Goal: Feedback & Contribution: Submit feedback/report problem

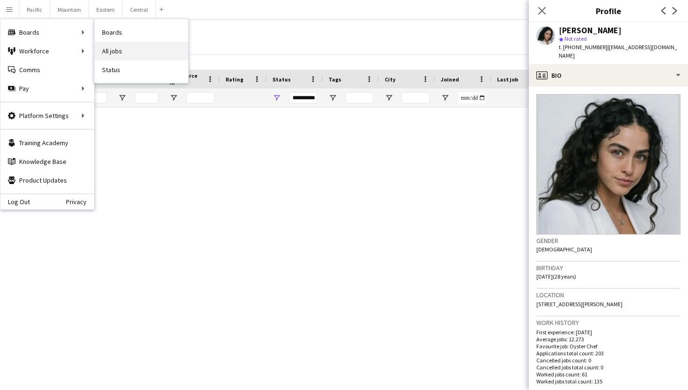
click at [116, 44] on link "All jobs" at bounding box center [142, 51] width 94 height 19
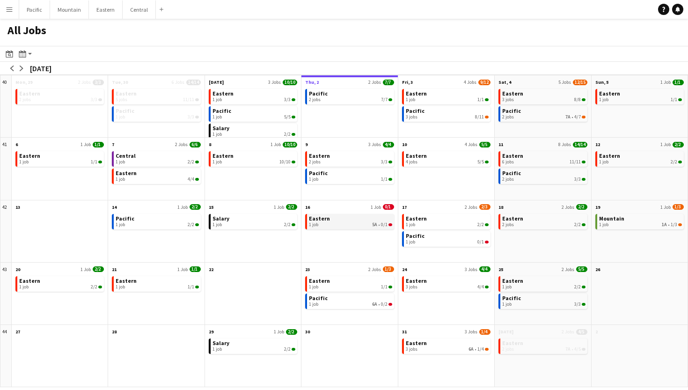
click at [361, 227] on div "1 job 5A • 0/1" at bounding box center [350, 225] width 83 height 6
click at [7, 24] on h1 "All Jobs" at bounding box center [27, 32] width 54 height 27
click at [9, 15] on button "Menu" at bounding box center [9, 9] width 19 height 19
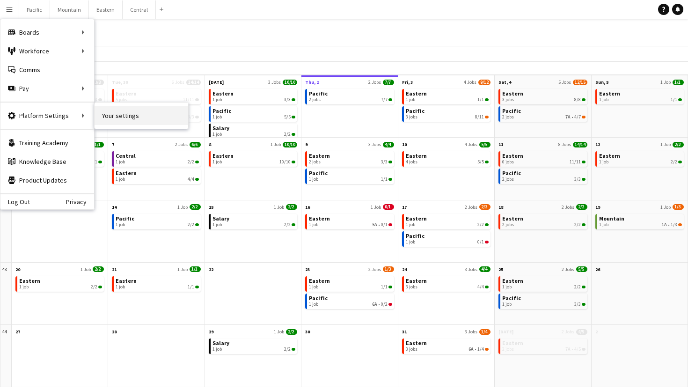
click at [122, 111] on link "Your settings" at bounding box center [142, 115] width 94 height 19
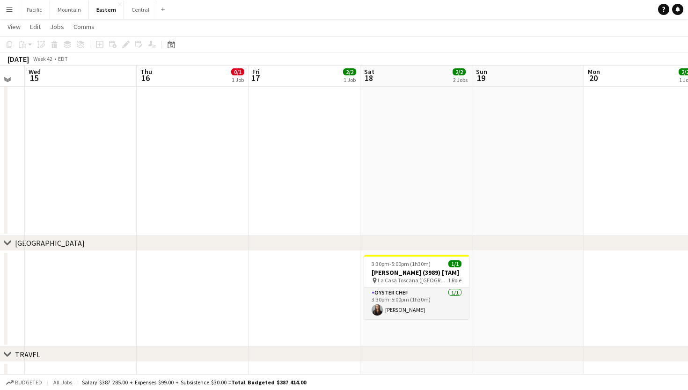
scroll to position [636, 0]
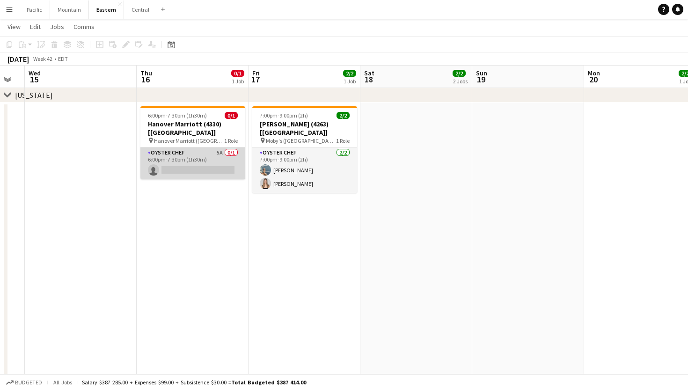
click at [227, 147] on app-card-role "Oyster Chef 5A 0/1 6:00pm-7:30pm (1h30m) single-neutral-actions" at bounding box center [192, 163] width 105 height 32
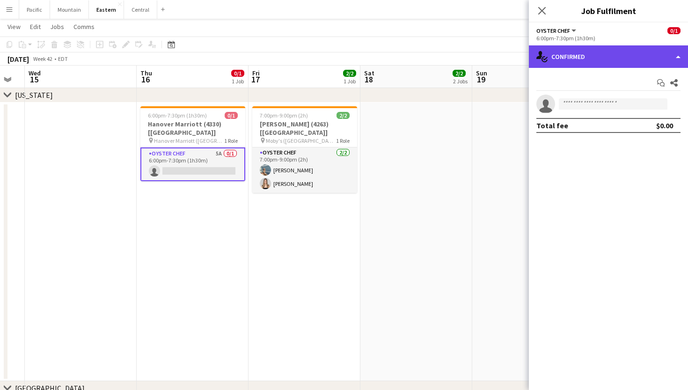
click at [630, 56] on div "single-neutral-actions-check-2 Confirmed" at bounding box center [608, 56] width 159 height 22
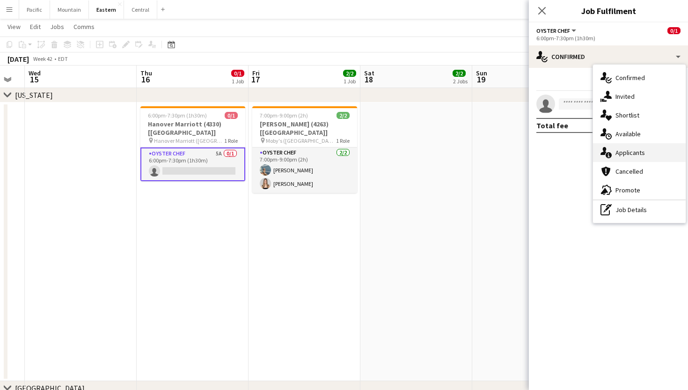
click at [637, 155] on span "Applicants" at bounding box center [629, 152] width 29 height 8
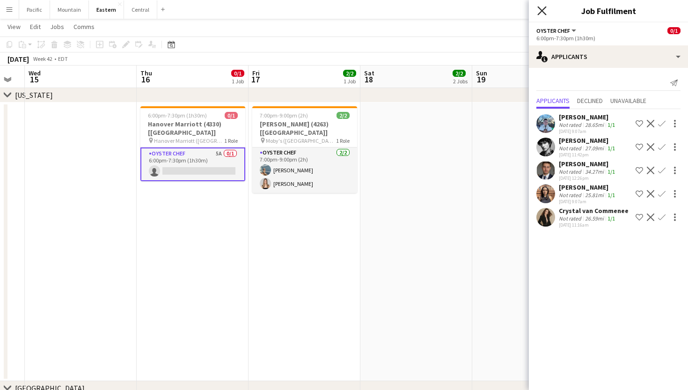
click at [542, 12] on icon "Close pop-in" at bounding box center [541, 10] width 9 height 9
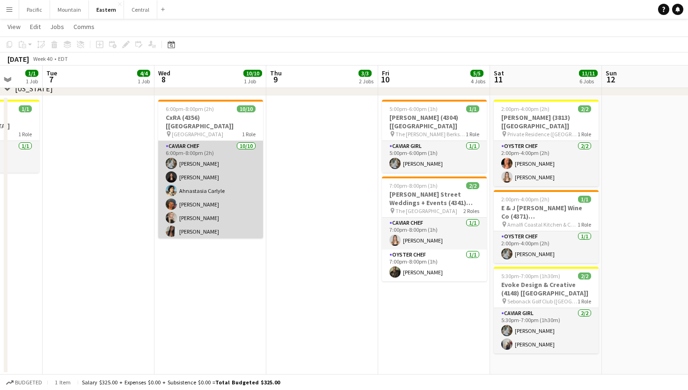
scroll to position [0, 406]
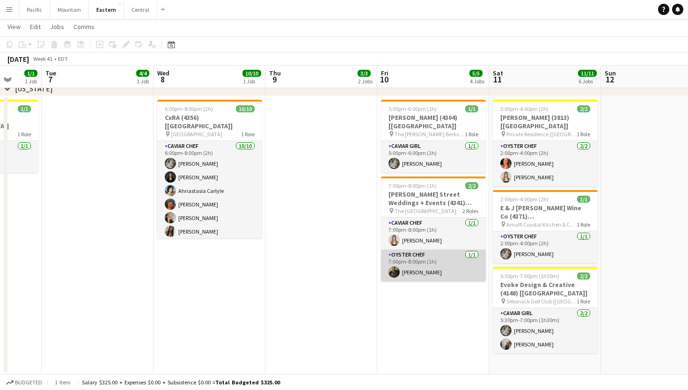
click at [441, 251] on app-card-role "Oyster Chef 1/1 7:00pm-8:00pm (1h) Jeremiah Bell" at bounding box center [433, 265] width 105 height 32
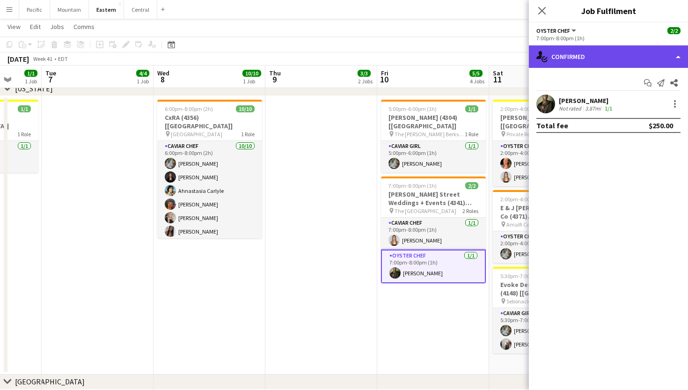
click at [654, 54] on div "single-neutral-actions-check-2 Confirmed" at bounding box center [608, 56] width 159 height 22
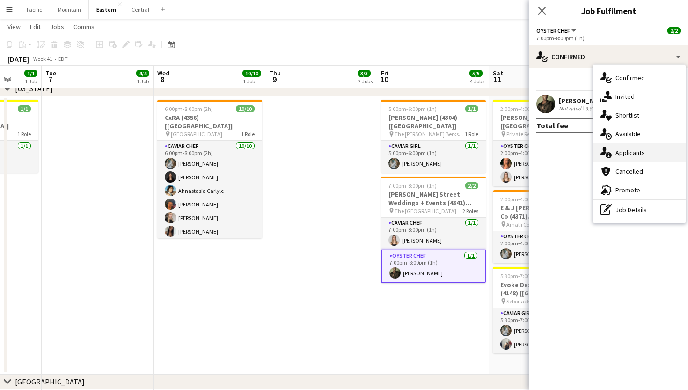
click at [654, 147] on div "single-neutral-actions-information Applicants" at bounding box center [639, 152] width 93 height 19
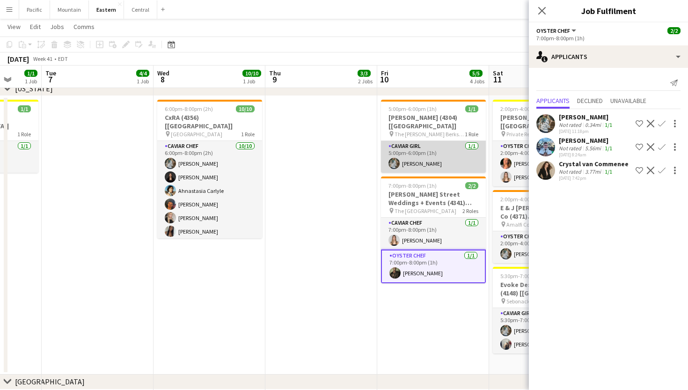
click at [463, 148] on app-card-role "Caviar Girl 1/1 5:00pm-6:00pm (1h) Brooke Anderson" at bounding box center [433, 157] width 105 height 32
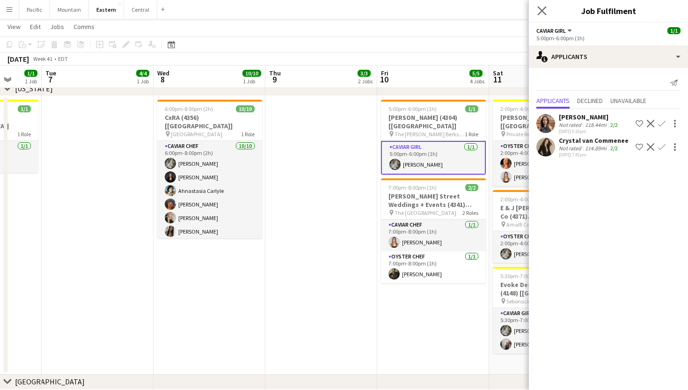
click at [540, 15] on app-icon "Close pop-in" at bounding box center [542, 11] width 14 height 14
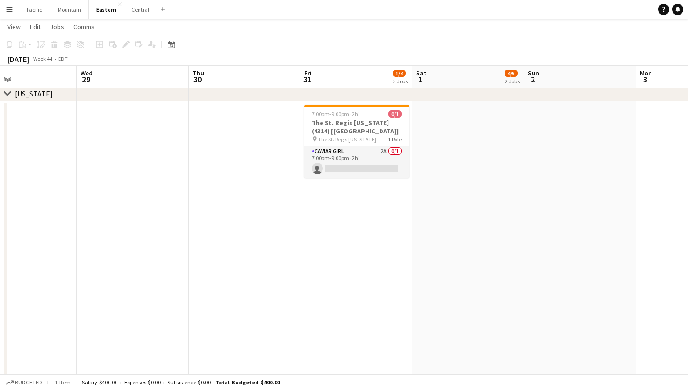
scroll to position [0, 258]
click at [379, 170] on app-card-role "Caviar Girl 2A 0/1 7:00pm-9:00pm (2h) single-neutral-actions" at bounding box center [357, 162] width 105 height 32
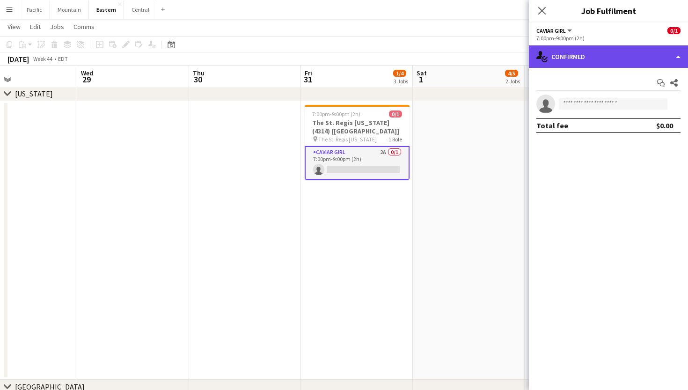
click at [615, 63] on div "single-neutral-actions-check-2 Confirmed" at bounding box center [608, 56] width 159 height 22
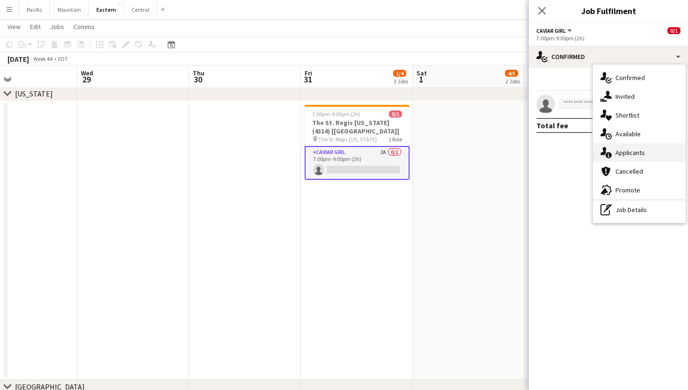
click at [615, 152] on span "Applicants" at bounding box center [629, 152] width 29 height 8
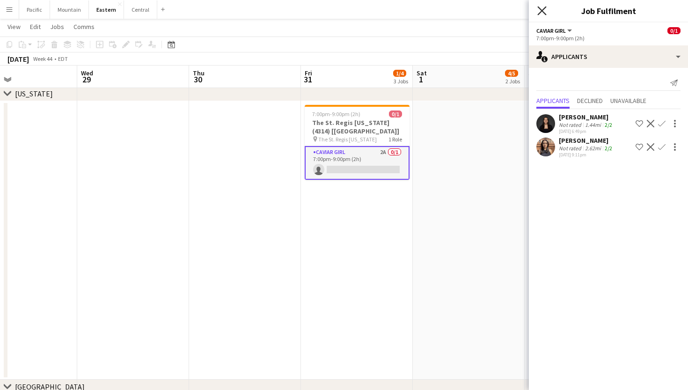
click at [542, 10] on icon at bounding box center [541, 10] width 9 height 9
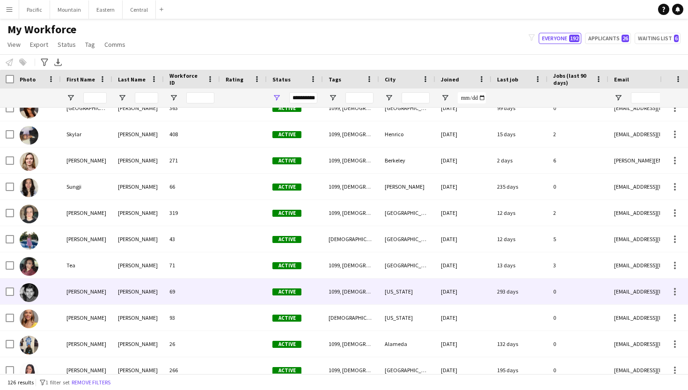
click at [173, 291] on div "69" at bounding box center [192, 291] width 56 height 26
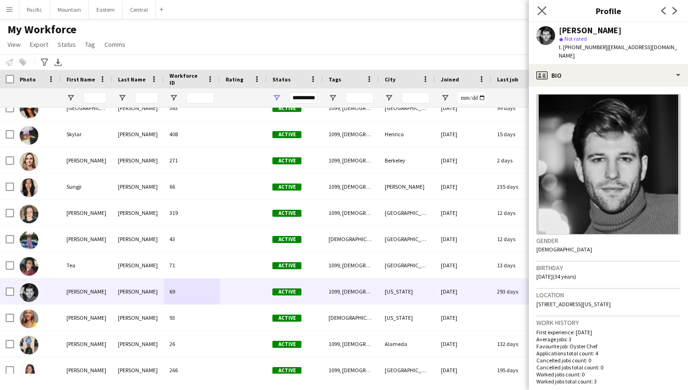
click at [545, 4] on app-icon "Close pop-in" at bounding box center [542, 11] width 14 height 14
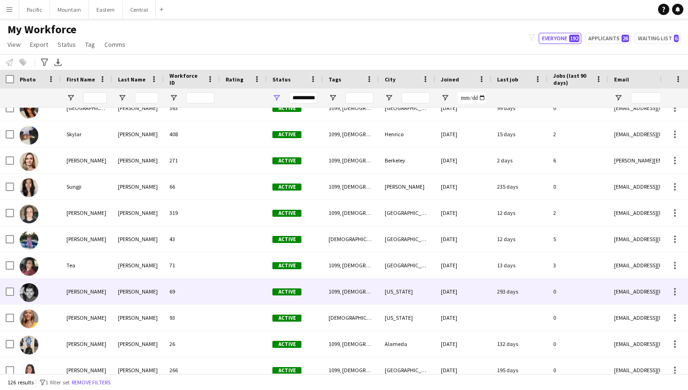
click at [64, 294] on div "[PERSON_NAME]" at bounding box center [86, 291] width 51 height 26
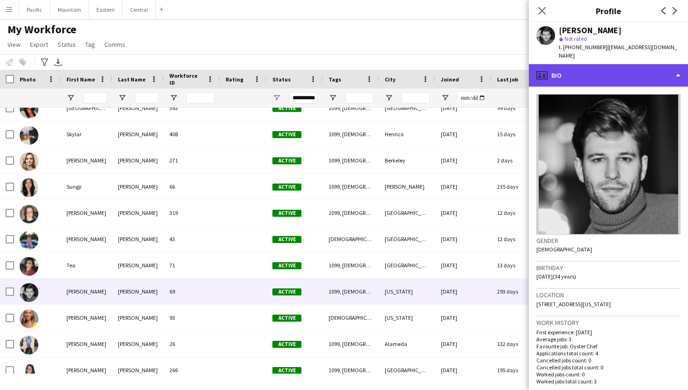
click at [625, 73] on div "profile Bio" at bounding box center [608, 75] width 159 height 22
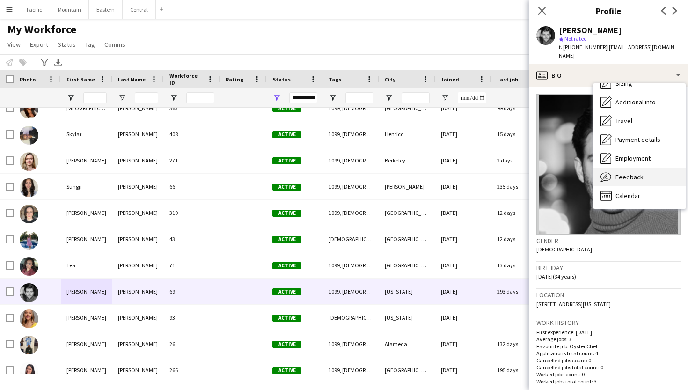
click at [647, 170] on div "Feedback Feedback" at bounding box center [639, 177] width 93 height 19
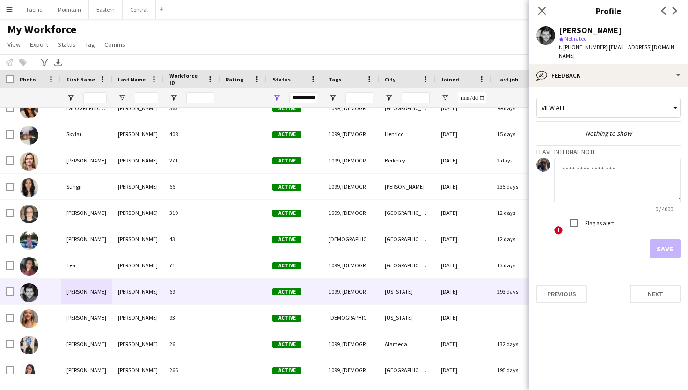
click at [572, 173] on textarea at bounding box center [617, 180] width 126 height 44
type textarea "**********"
click at [580, 158] on textarea "**********" at bounding box center [617, 180] width 126 height 44
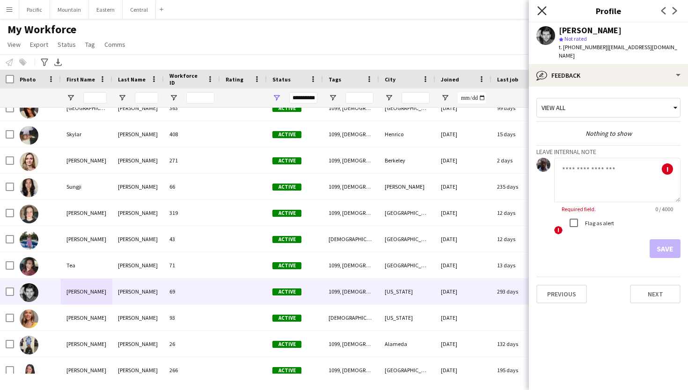
click at [542, 10] on icon at bounding box center [541, 10] width 9 height 9
